Goal: Task Accomplishment & Management: Manage account settings

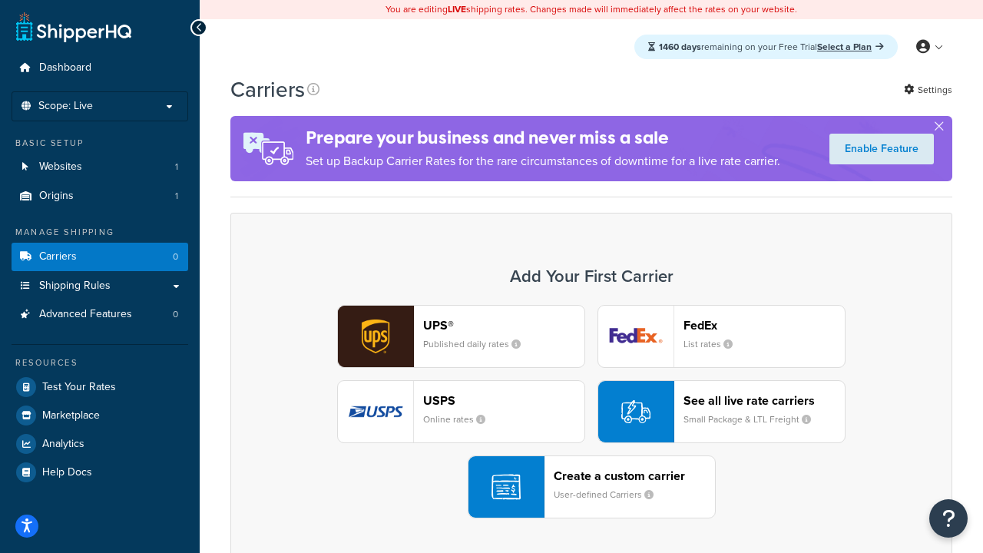
click at [591, 412] on div "UPS® Published daily rates FedEx List rates USPS Online rates See all live rate…" at bounding box center [592, 412] width 690 height 214
click at [764, 325] on header "FedEx" at bounding box center [764, 325] width 161 height 15
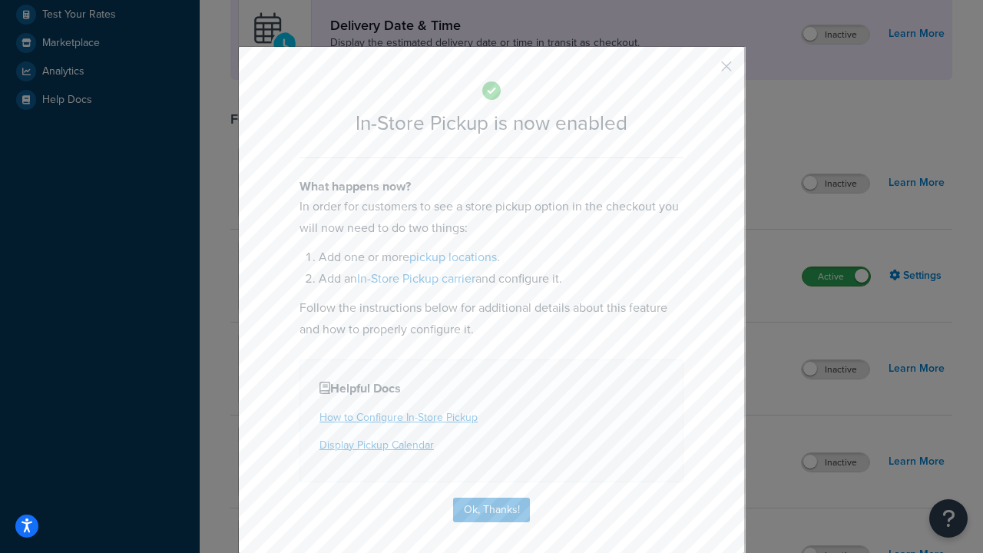
scroll to position [431, 0]
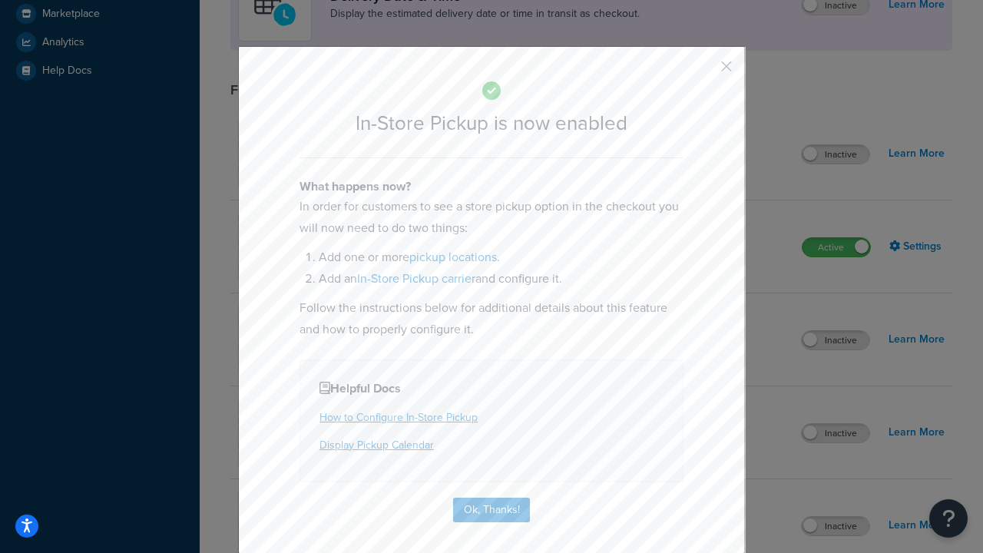
click at [704, 71] on button "button" at bounding box center [704, 72] width 4 height 4
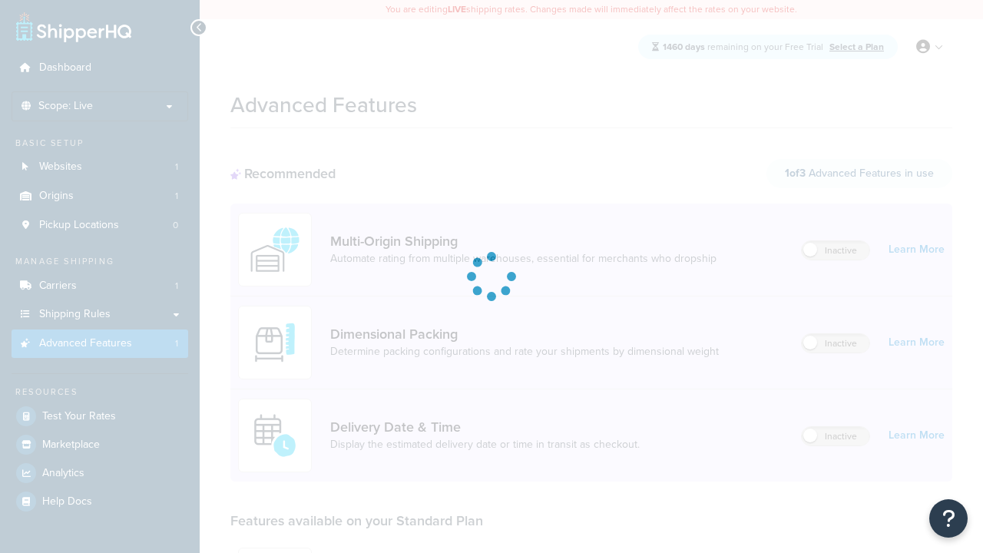
scroll to position [402, 0]
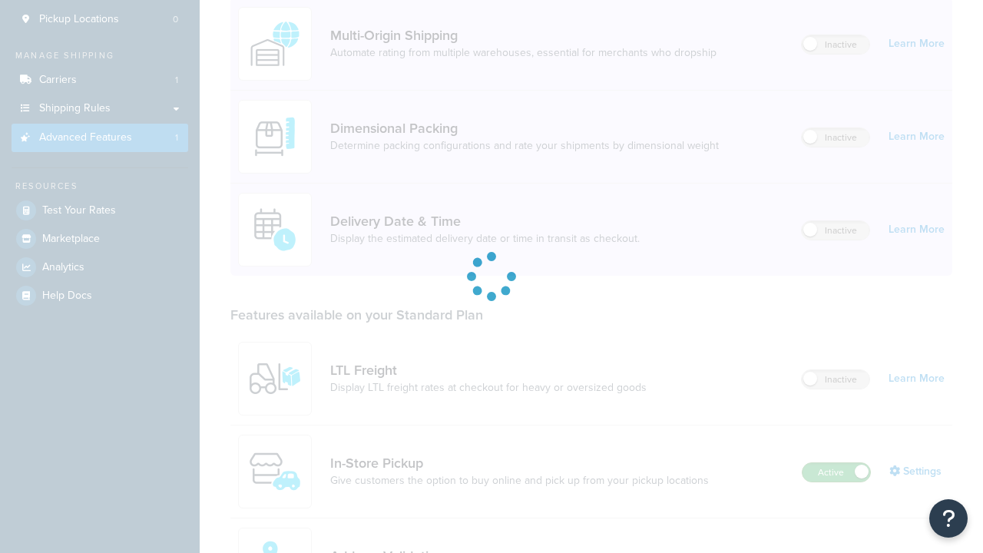
click at [837, 463] on label "Active" at bounding box center [837, 472] width 68 height 18
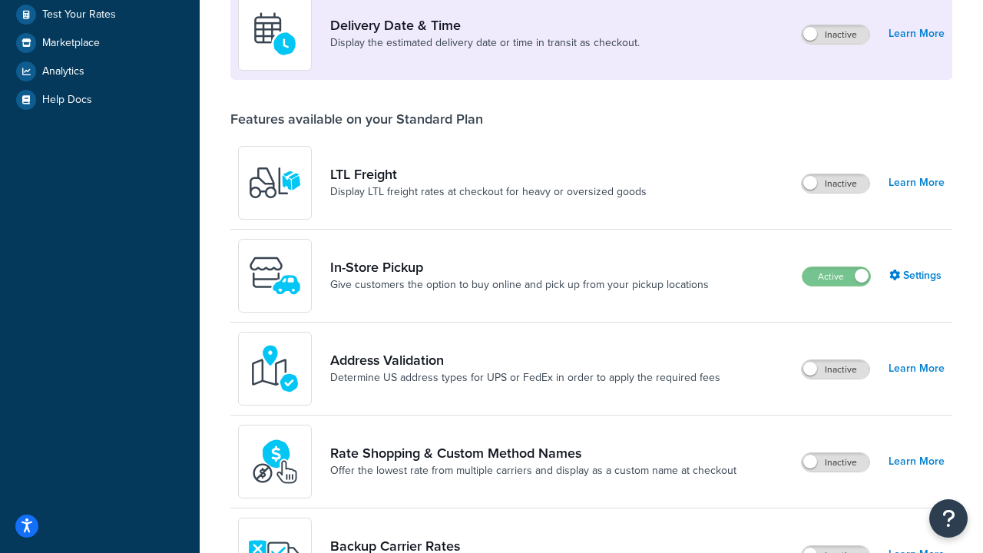
scroll to position [373, 0]
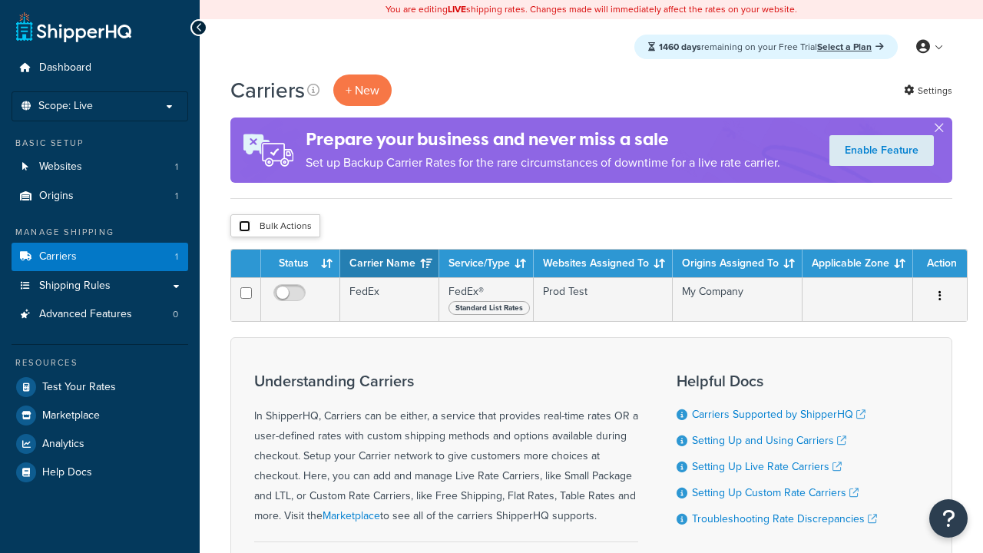
click at [244, 227] on input "checkbox" at bounding box center [245, 226] width 12 height 12
checkbox input "true"
click at [0, 0] on button "Delete" at bounding box center [0, 0] width 0 height 0
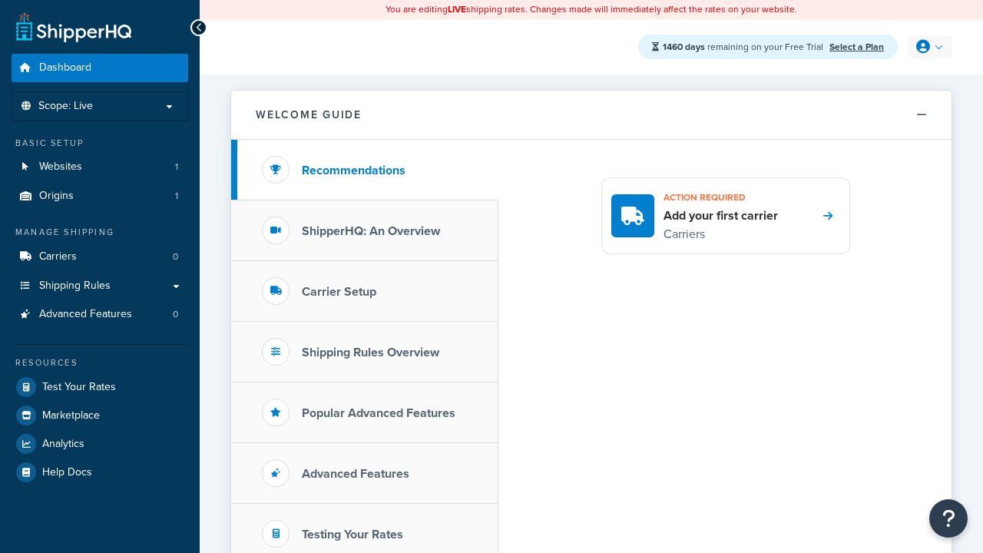
click at [929, 47] on icon at bounding box center [923, 47] width 14 height 14
click at [0, 0] on span "My Profile" at bounding box center [0, 0] width 0 height 0
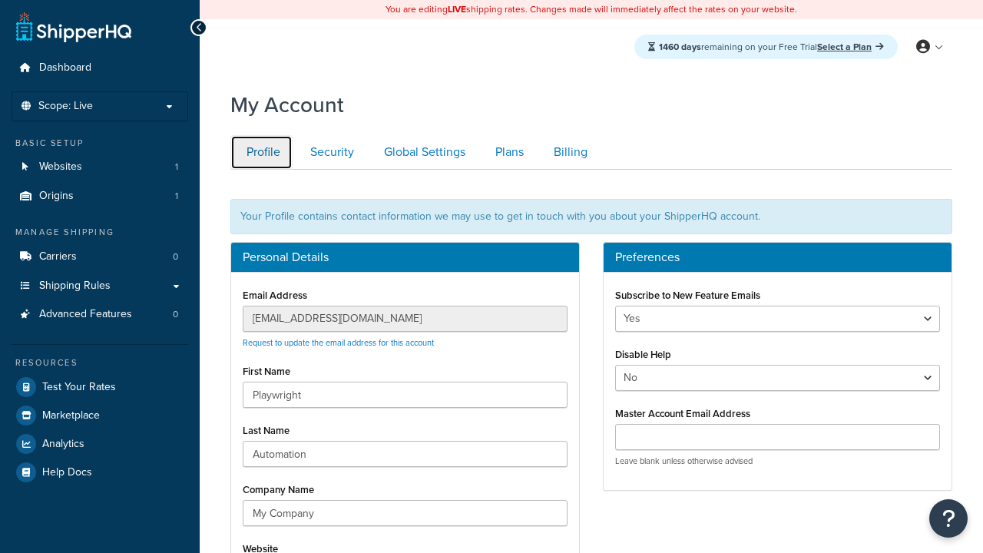
click at [261, 152] on link "Profile" at bounding box center [261, 152] width 62 height 35
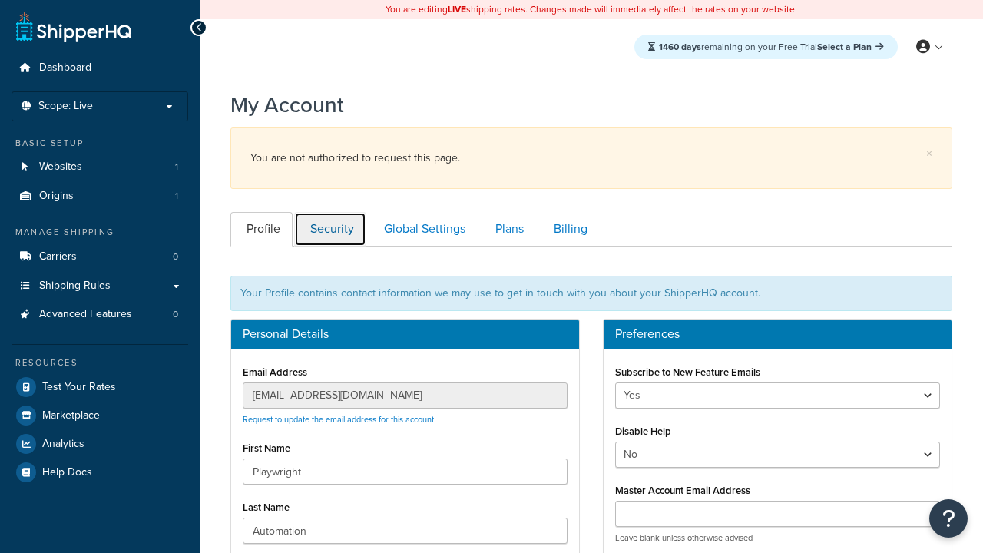
click at [330, 212] on link "Security" at bounding box center [330, 229] width 72 height 35
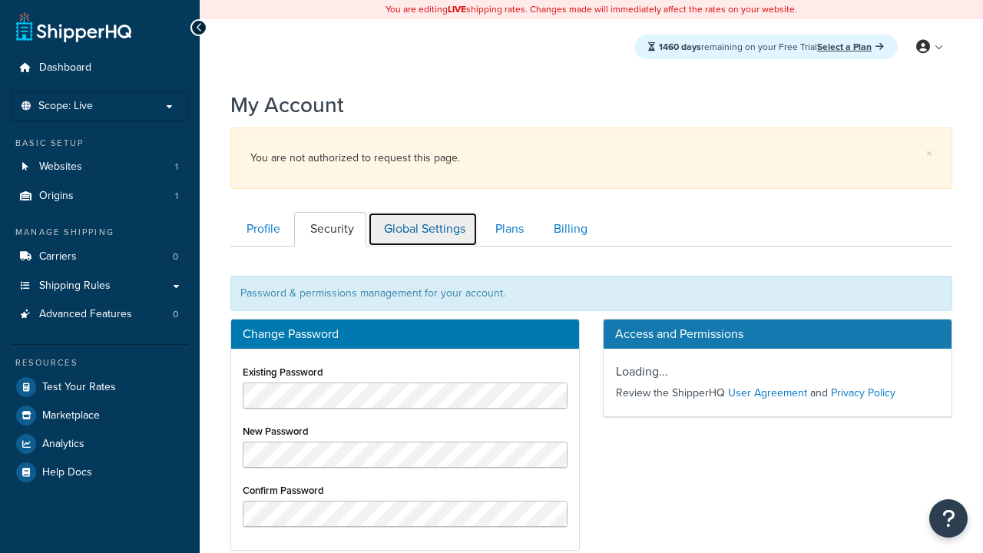
click at [422, 212] on link "Global Settings" at bounding box center [423, 229] width 110 height 35
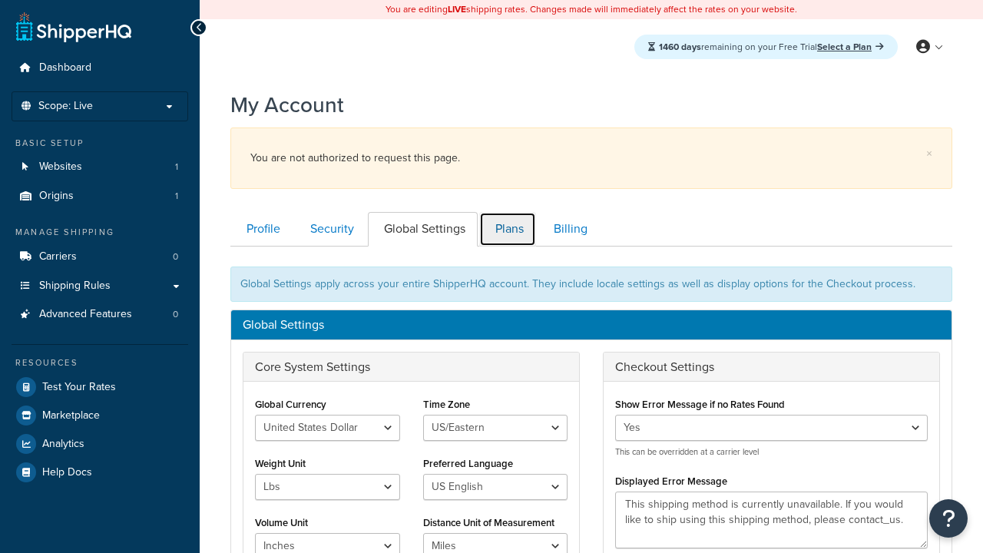
click at [508, 212] on link "Plans" at bounding box center [507, 229] width 57 height 35
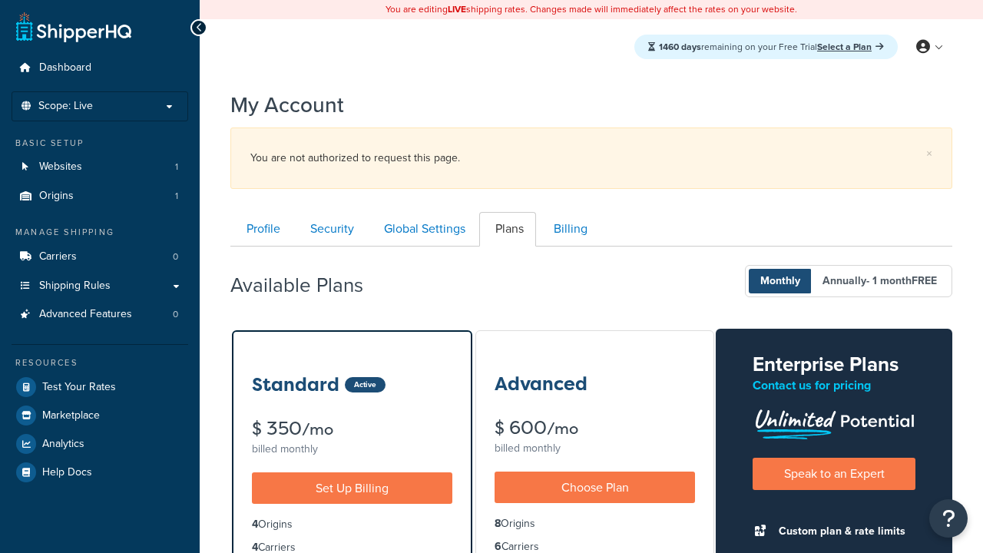
scroll to position [247, 0]
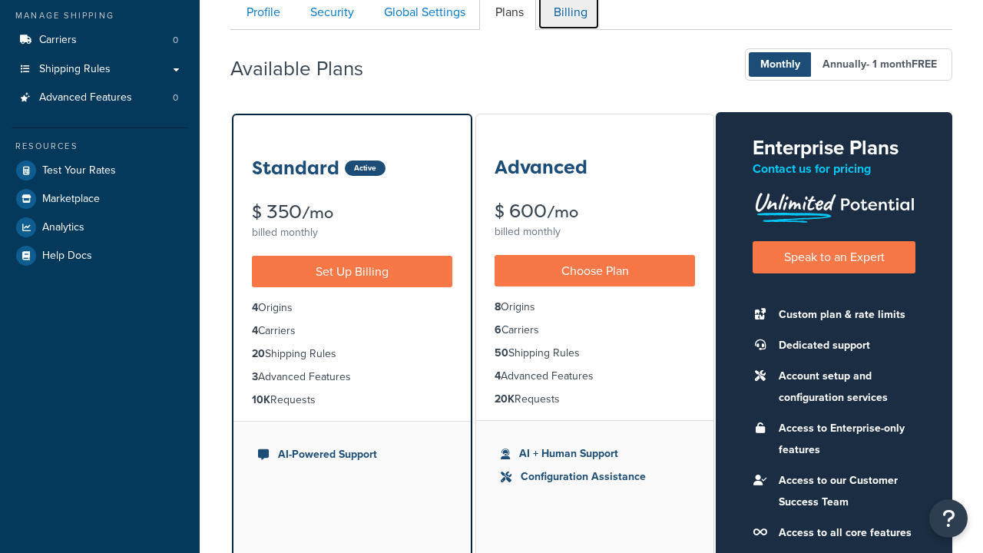
click at [568, 17] on link "Billing" at bounding box center [569, 12] width 62 height 35
